Goal: Task Accomplishment & Management: Use online tool/utility

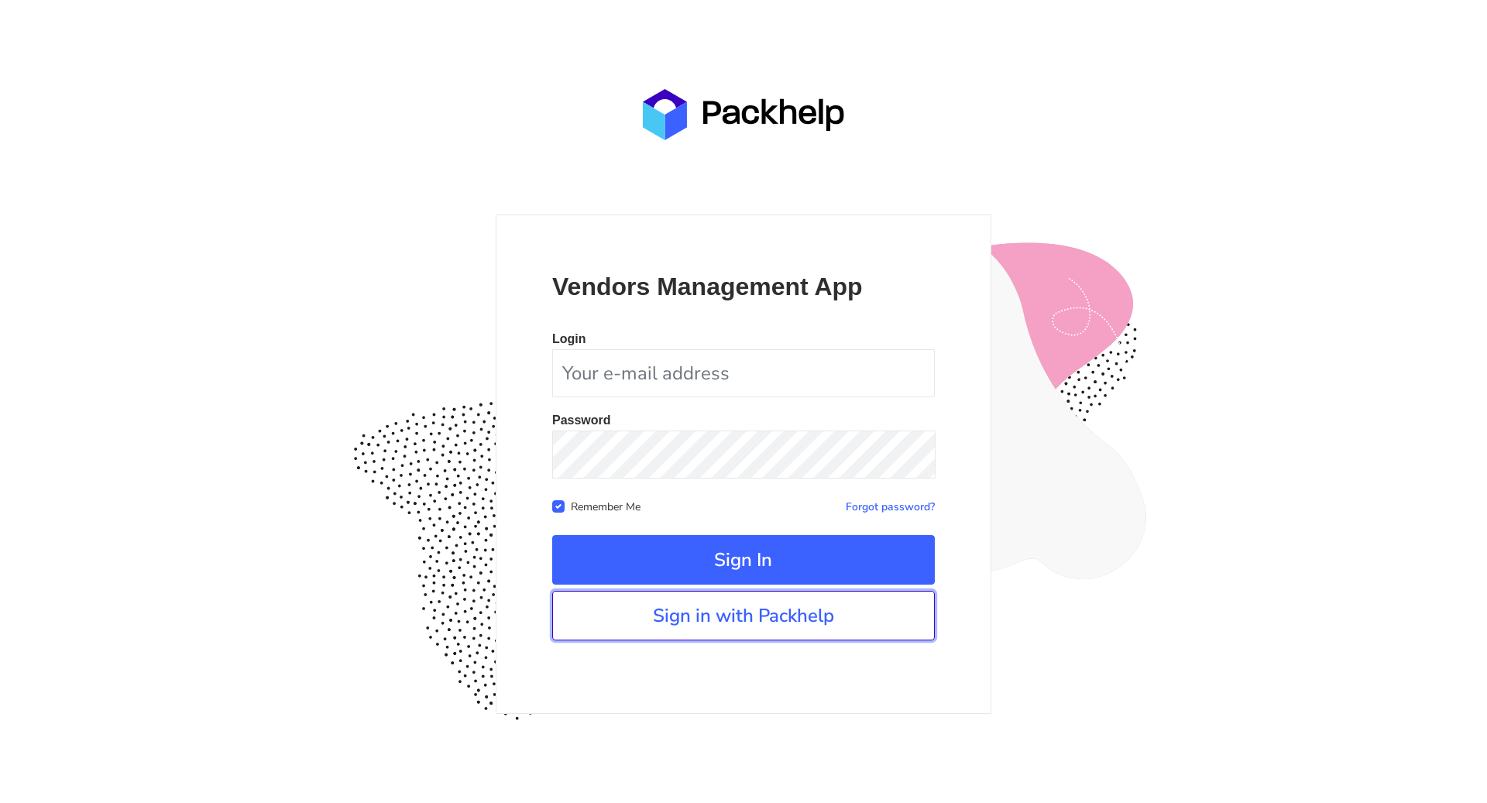
click at [773, 620] on link "Sign in with Packhelp" at bounding box center [743, 616] width 383 height 50
